Goal: Find specific page/section: Find specific page/section

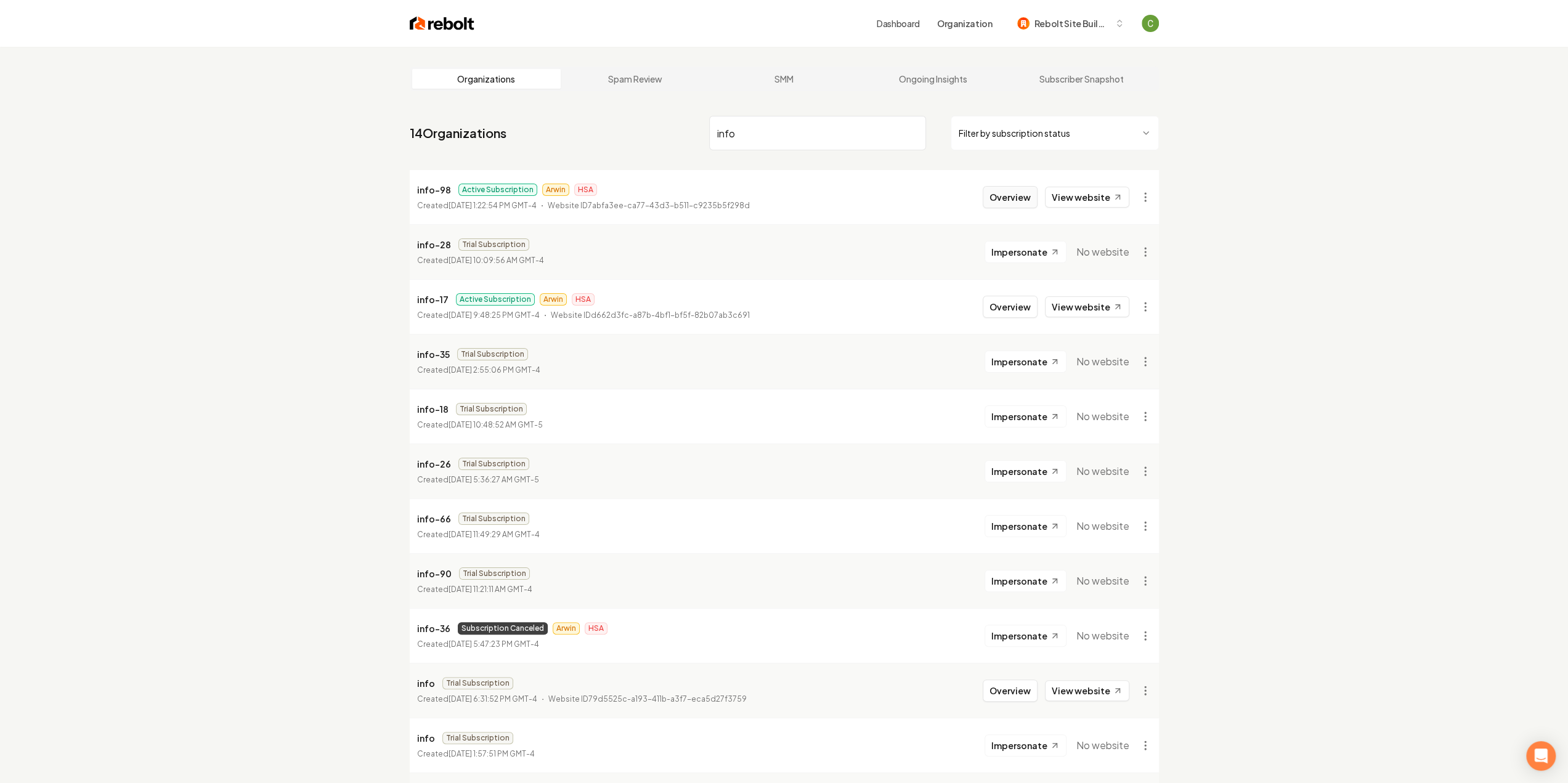
type input "info"
click at [1014, 198] on button "Overview" at bounding box center [1010, 196] width 55 height 22
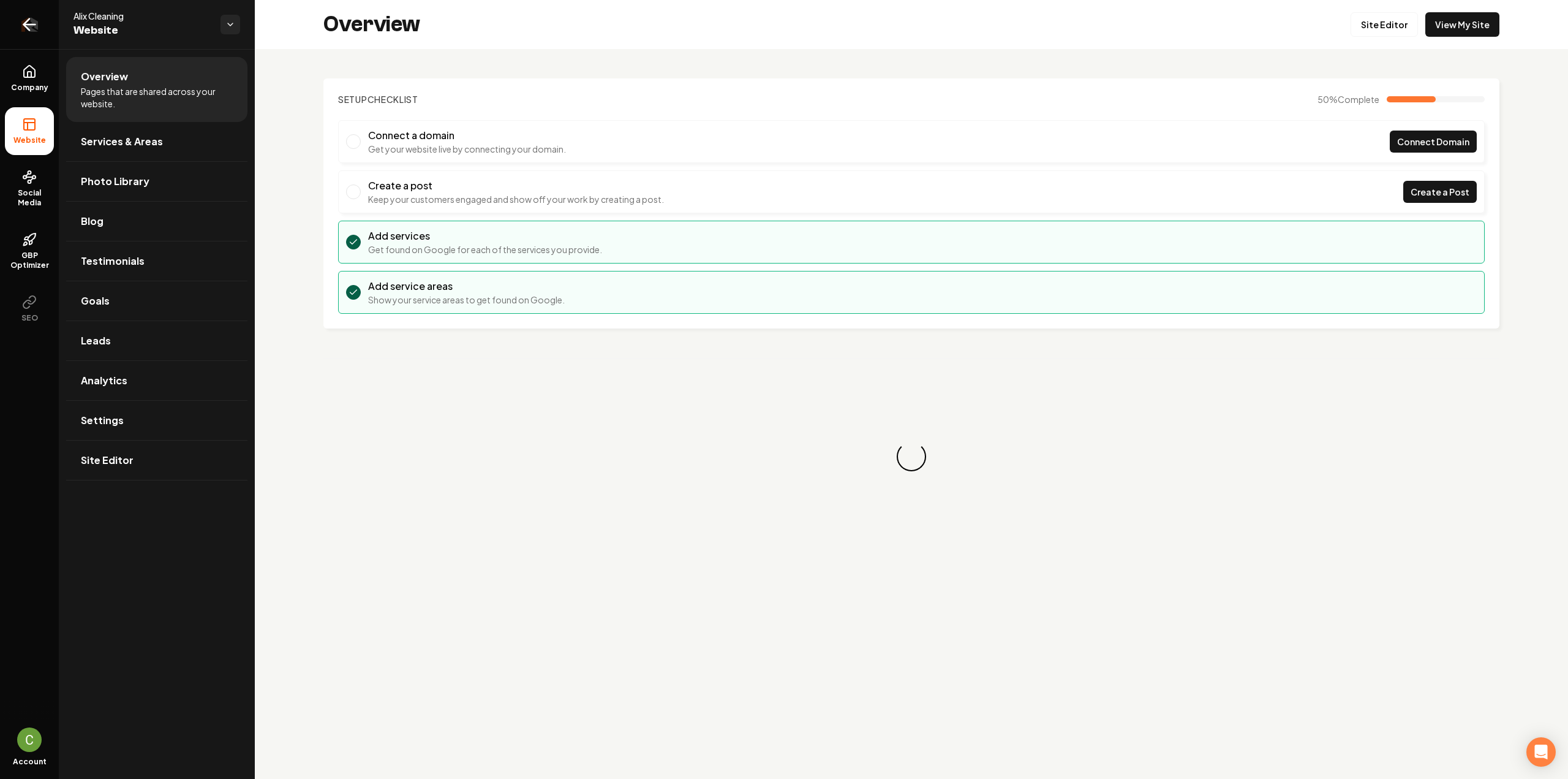
click at [25, 39] on link "Return to dashboard" at bounding box center [29, 24] width 58 height 49
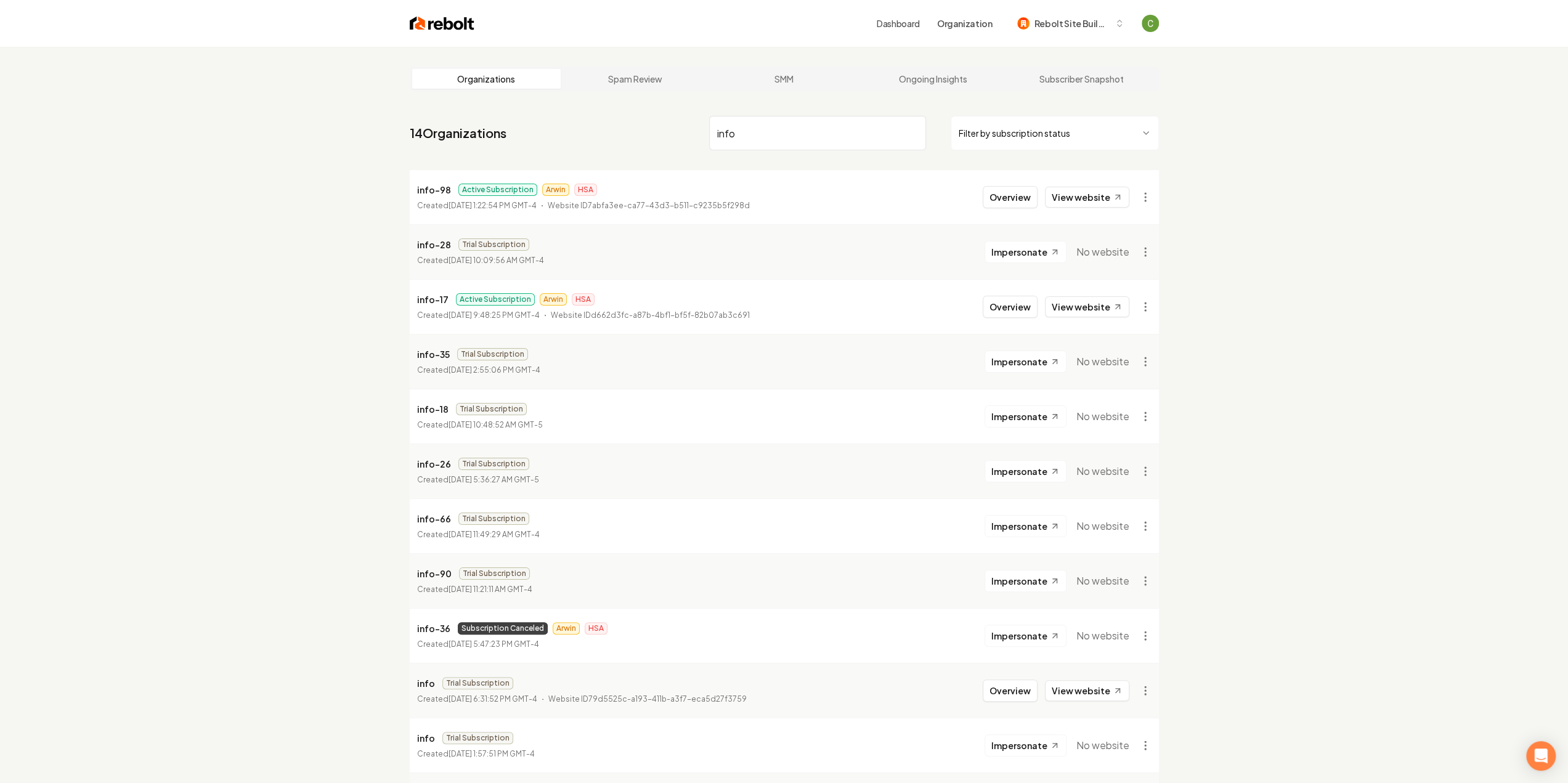
type input "info"
click at [1142, 202] on html "Dashboard Organization Rebolt Site Builder Organizations Spam Review SMM Ongoin…" at bounding box center [784, 391] width 1568 height 783
click at [1119, 222] on div "Organization Info" at bounding box center [1114, 224] width 79 height 20
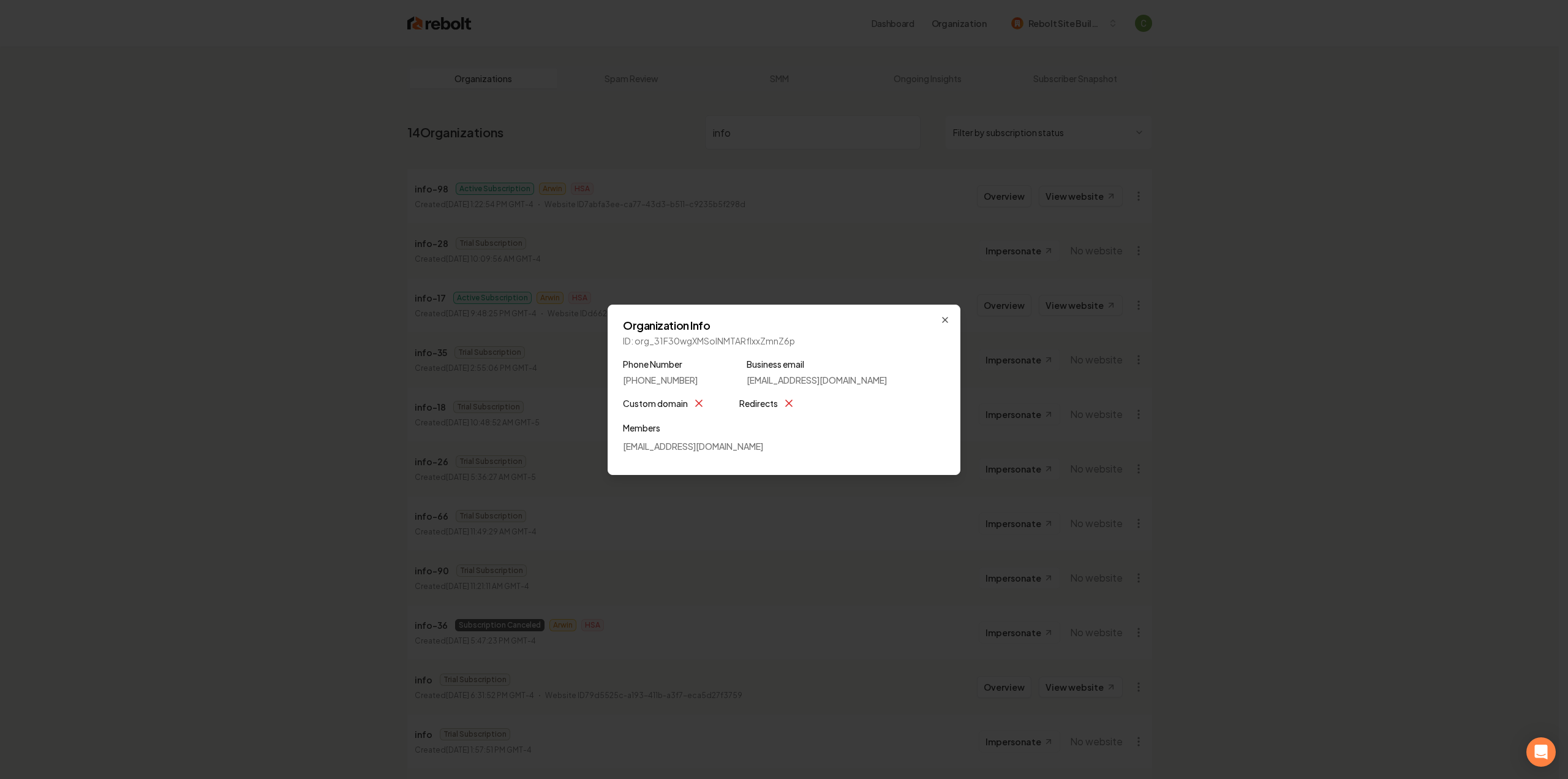
click at [953, 323] on div "Organization Info ID: org_31F30wgXMSolNMTARfIxxZmnZ6p Phone Number (203) 309-70…" at bounding box center [784, 389] width 353 height 170
click at [947, 320] on icon "button" at bounding box center [946, 319] width 9 height 9
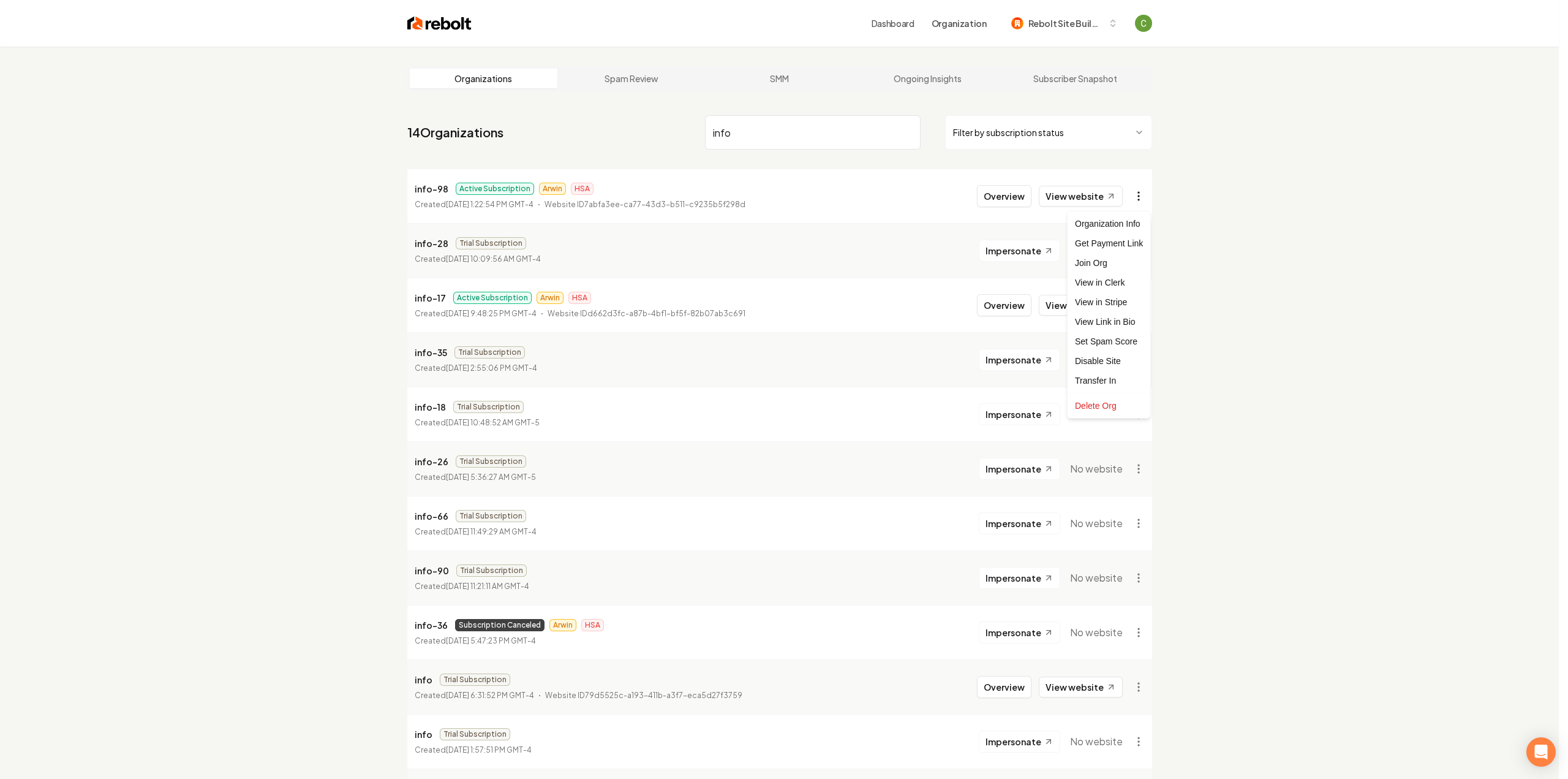
click at [1134, 196] on html "Dashboard Organization Rebolt Site Builder Organizations Spam Review SMM Ongoin…" at bounding box center [784, 389] width 1568 height 779
click at [1008, 195] on html "Dashboard Organization Rebolt Site Builder Organizations Spam Review SMM Ongoin…" at bounding box center [784, 389] width 1568 height 779
click at [1140, 197] on html "Dashboard Organization Rebolt Site Builder Organizations Spam Review SMM Ongoin…" at bounding box center [784, 389] width 1568 height 779
click at [1116, 289] on link "View in Clerk" at bounding box center [1108, 282] width 78 height 20
click at [1079, 192] on link "View website" at bounding box center [1080, 196] width 84 height 21
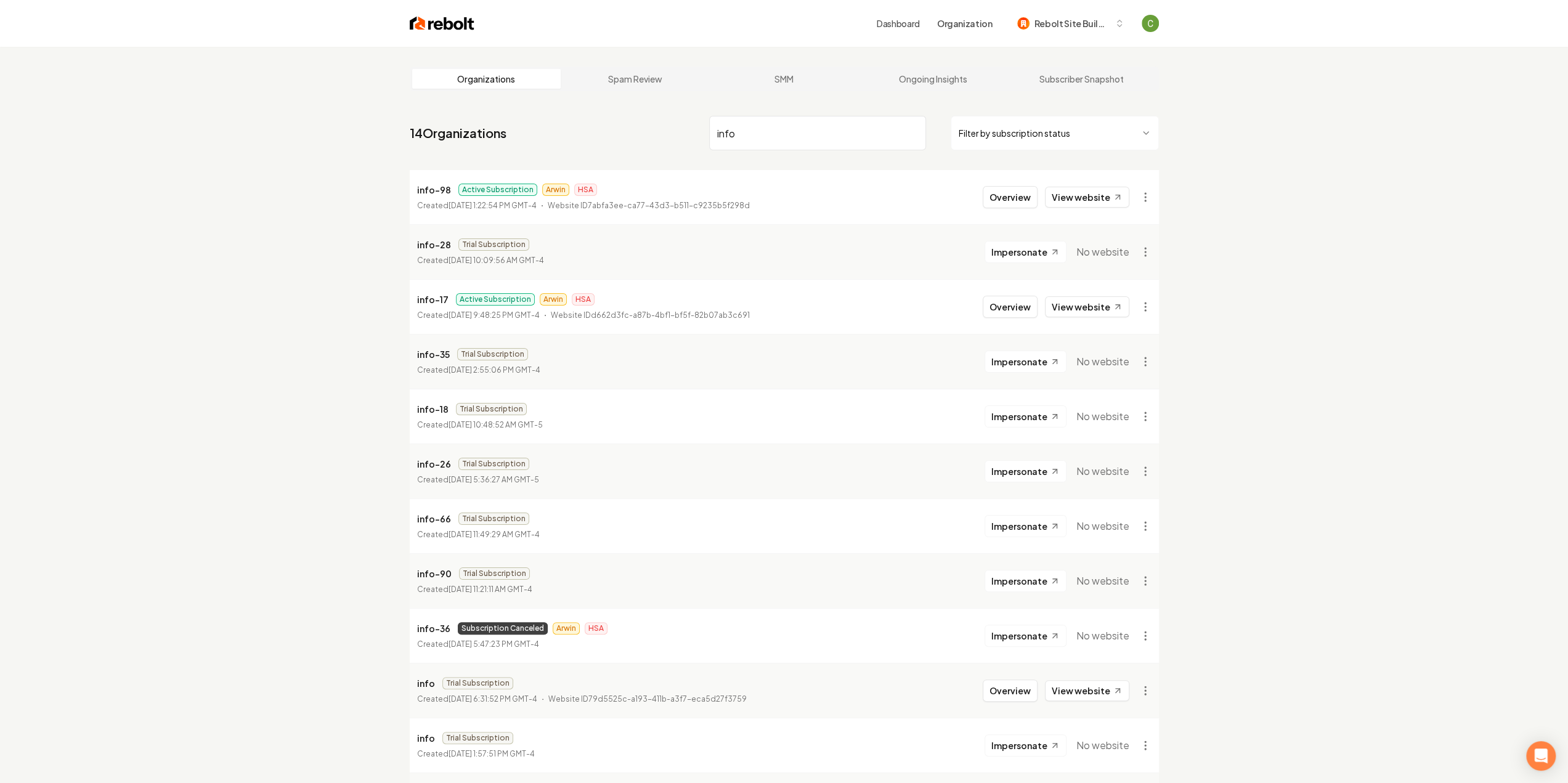
click at [863, 133] on input "info" at bounding box center [817, 133] width 217 height 34
